Goal: Transaction & Acquisition: Purchase product/service

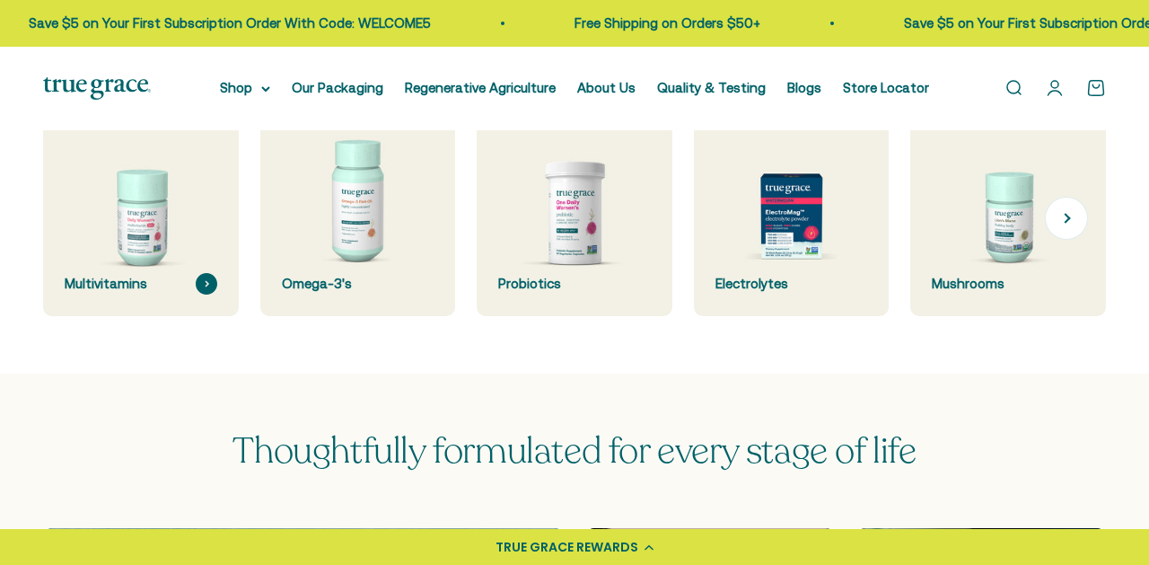
click at [179, 232] on img at bounding box center [140, 218] width 207 height 207
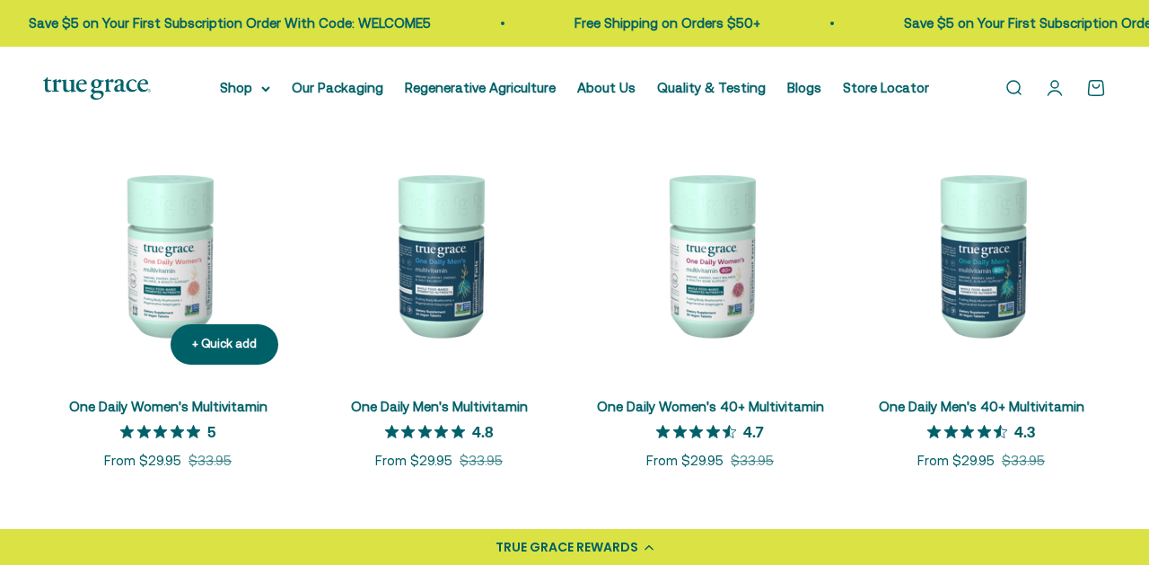
click at [183, 286] on img at bounding box center [168, 254] width 250 height 250
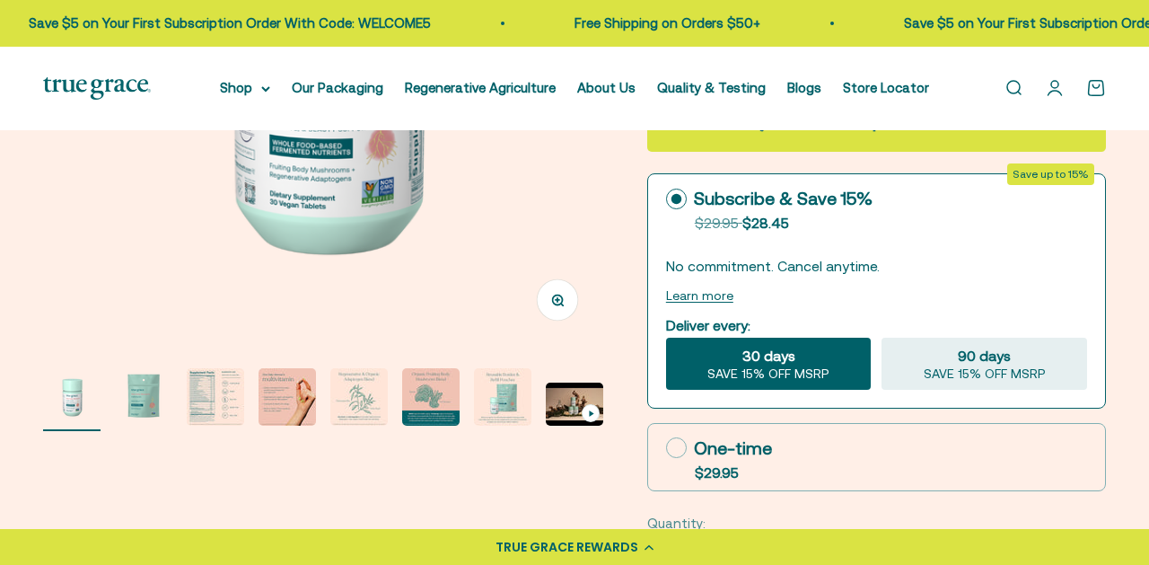
scroll to position [416, 0]
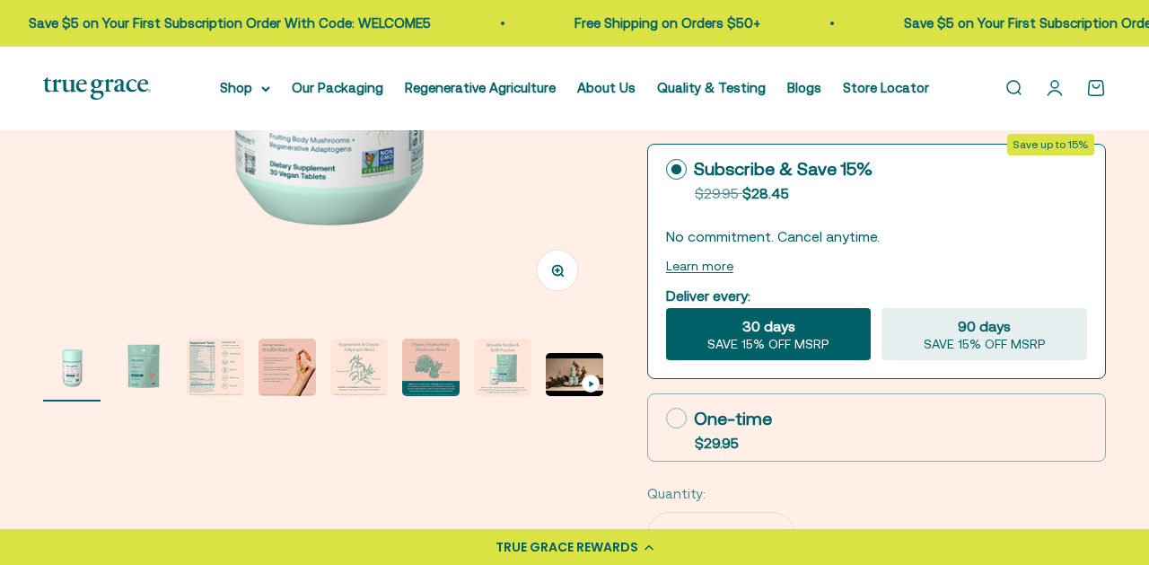
click at [215, 371] on img "Go to item 3" at bounding box center [215, 366] width 57 height 57
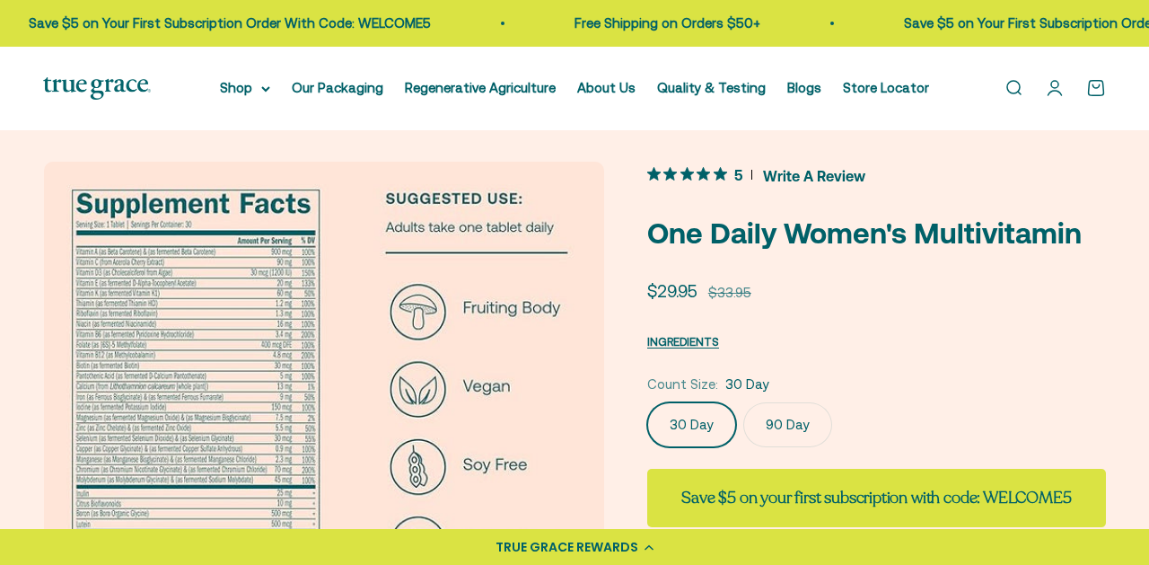
scroll to position [0, 0]
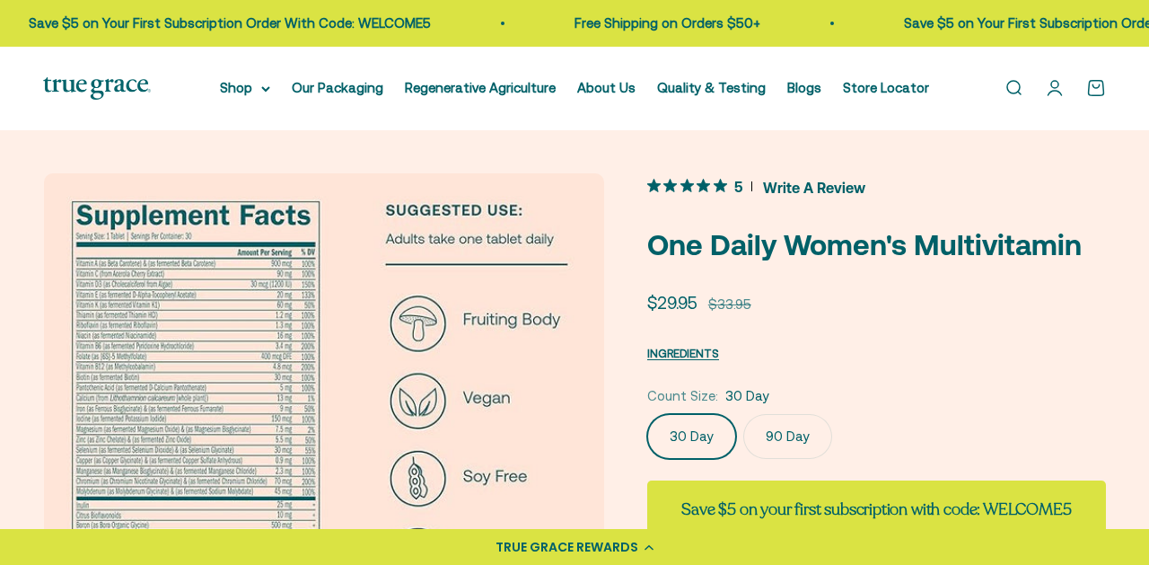
click at [88, 320] on img at bounding box center [324, 453] width 561 height 561
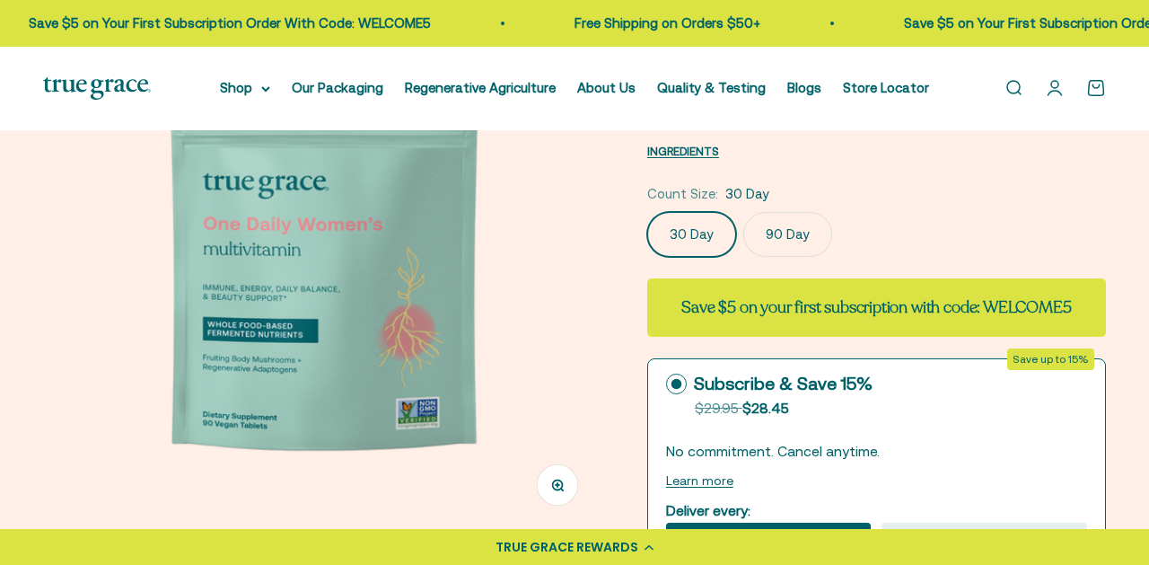
scroll to position [204, 0]
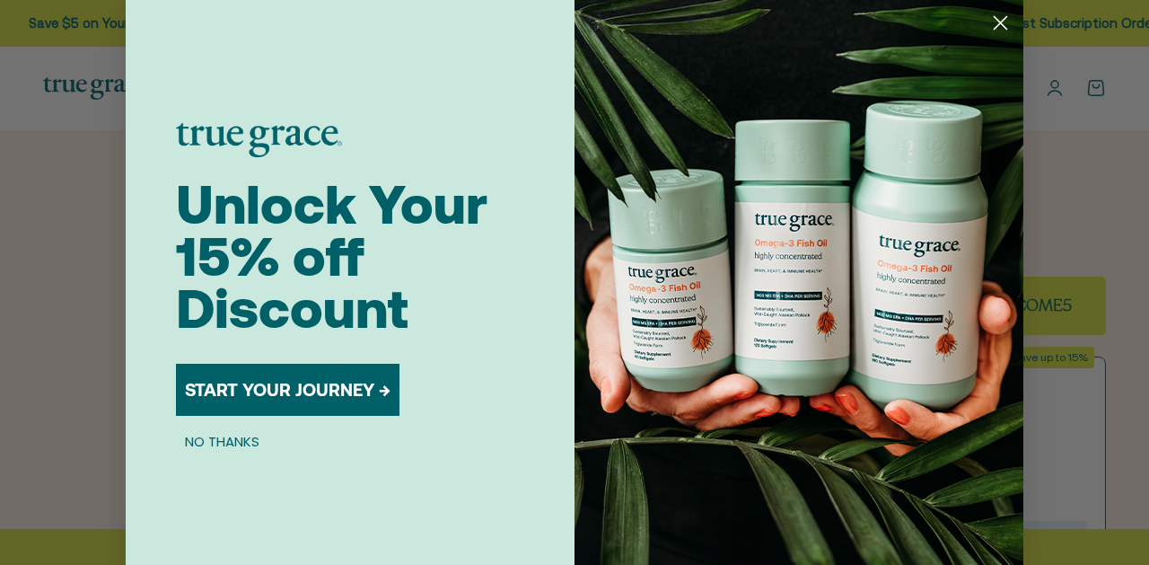
click at [1004, 16] on circle "Close dialog" at bounding box center [1000, 23] width 30 height 30
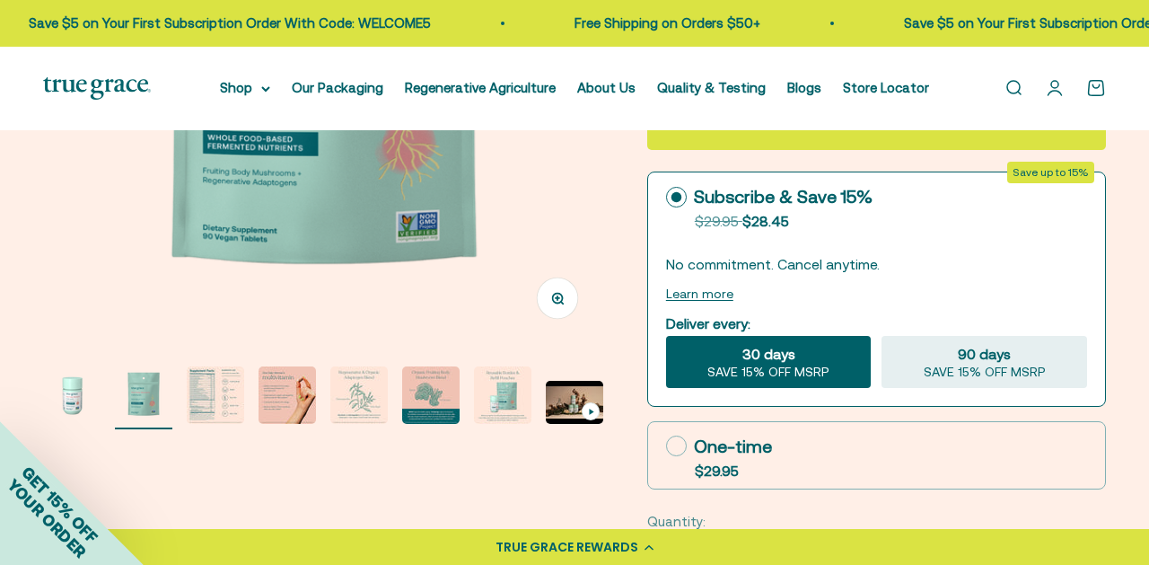
scroll to position [468, 0]
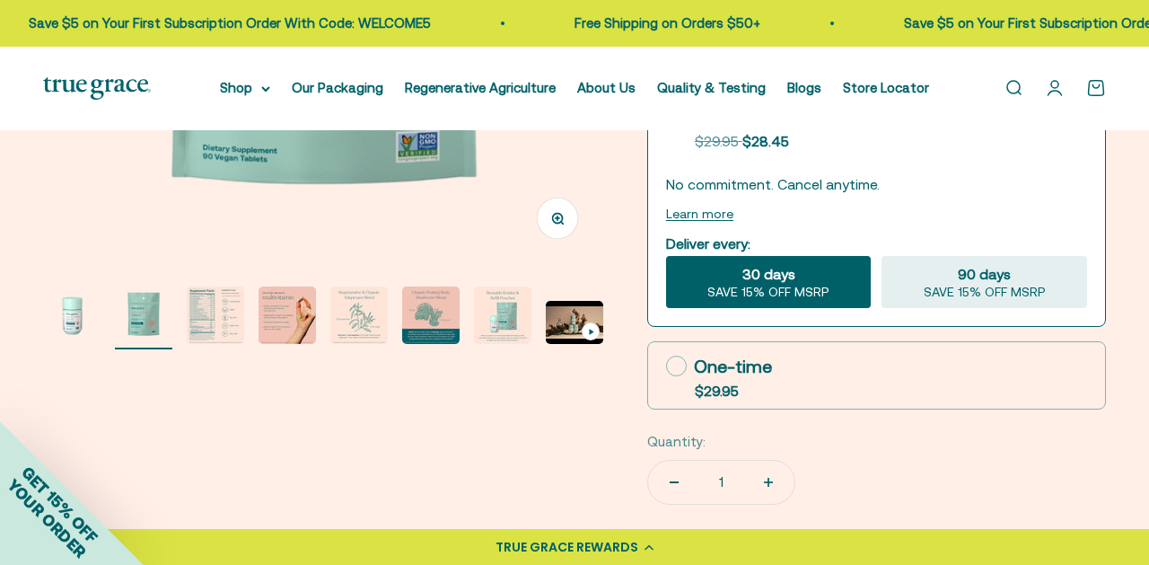
click at [227, 320] on img "Go to item 3" at bounding box center [215, 314] width 57 height 57
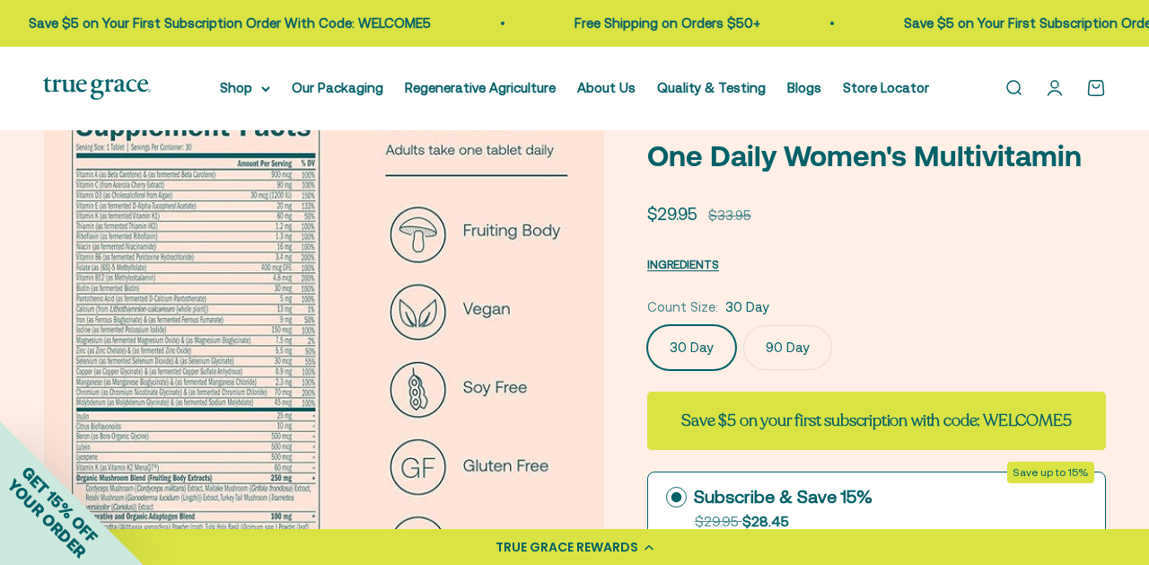
scroll to position [54, 0]
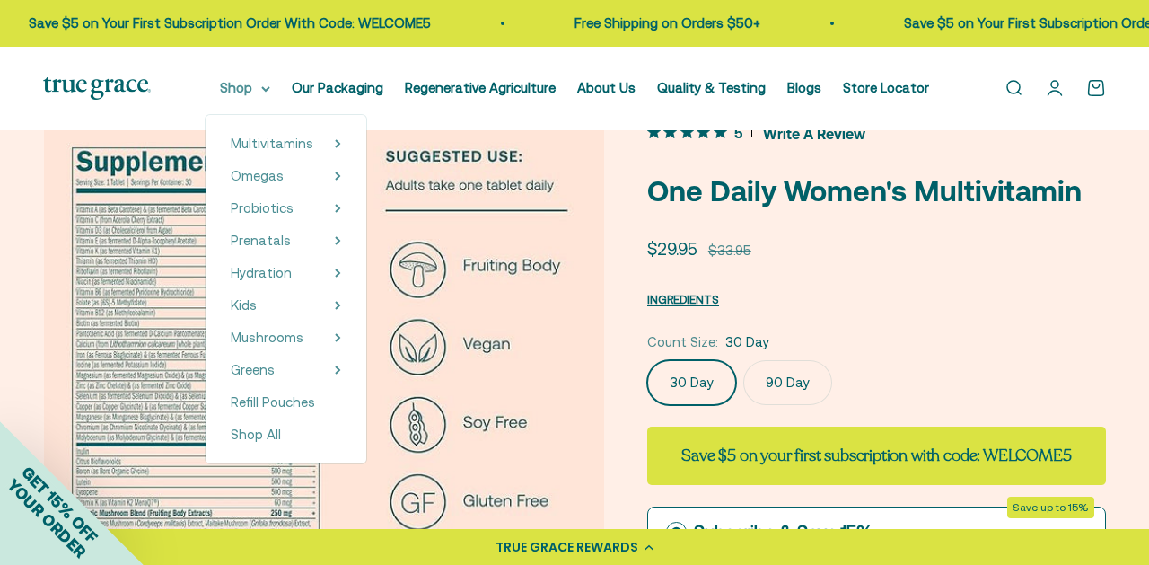
click at [251, 88] on summary "Shop" at bounding box center [245, 88] width 50 height 22
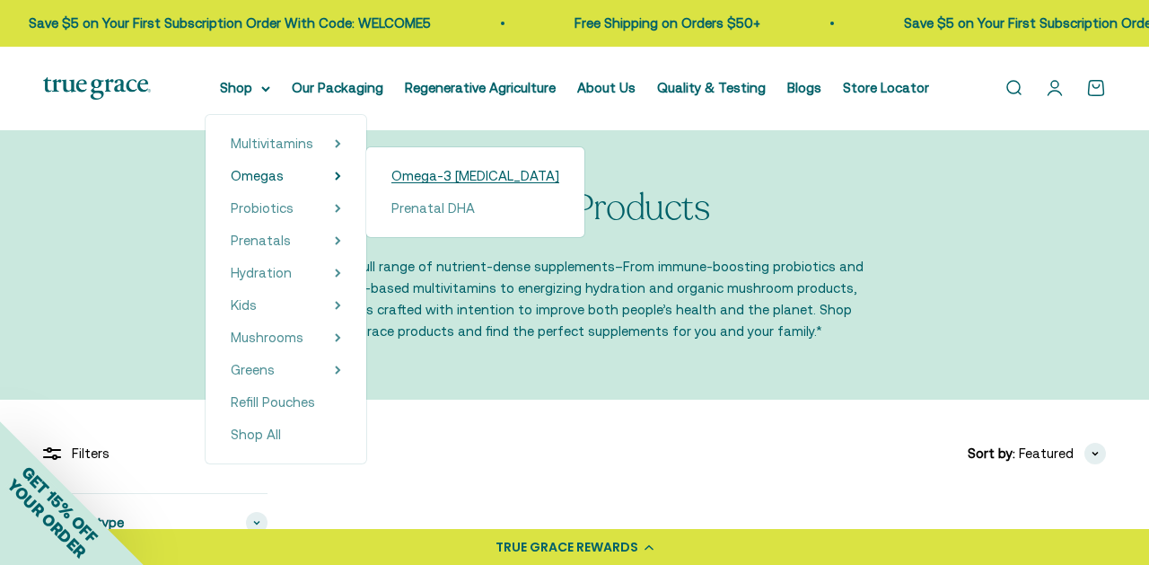
click at [454, 178] on span "Omega-3 [MEDICAL_DATA]" at bounding box center [475, 175] width 168 height 15
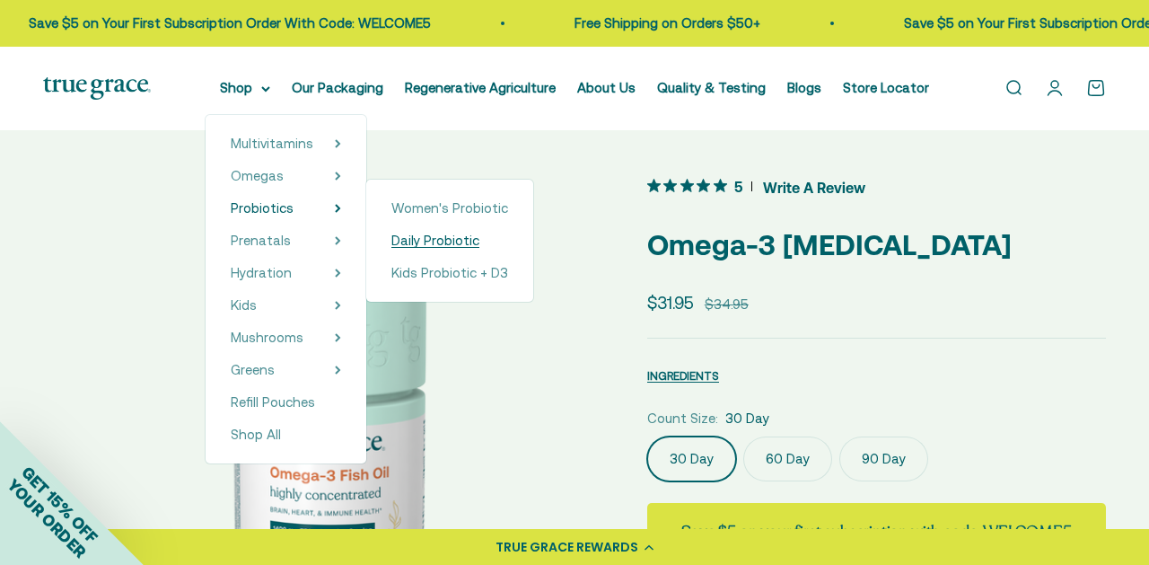
click at [436, 245] on span "Daily Probiotic" at bounding box center [435, 239] width 88 height 15
